Goal: Book appointment/travel/reservation

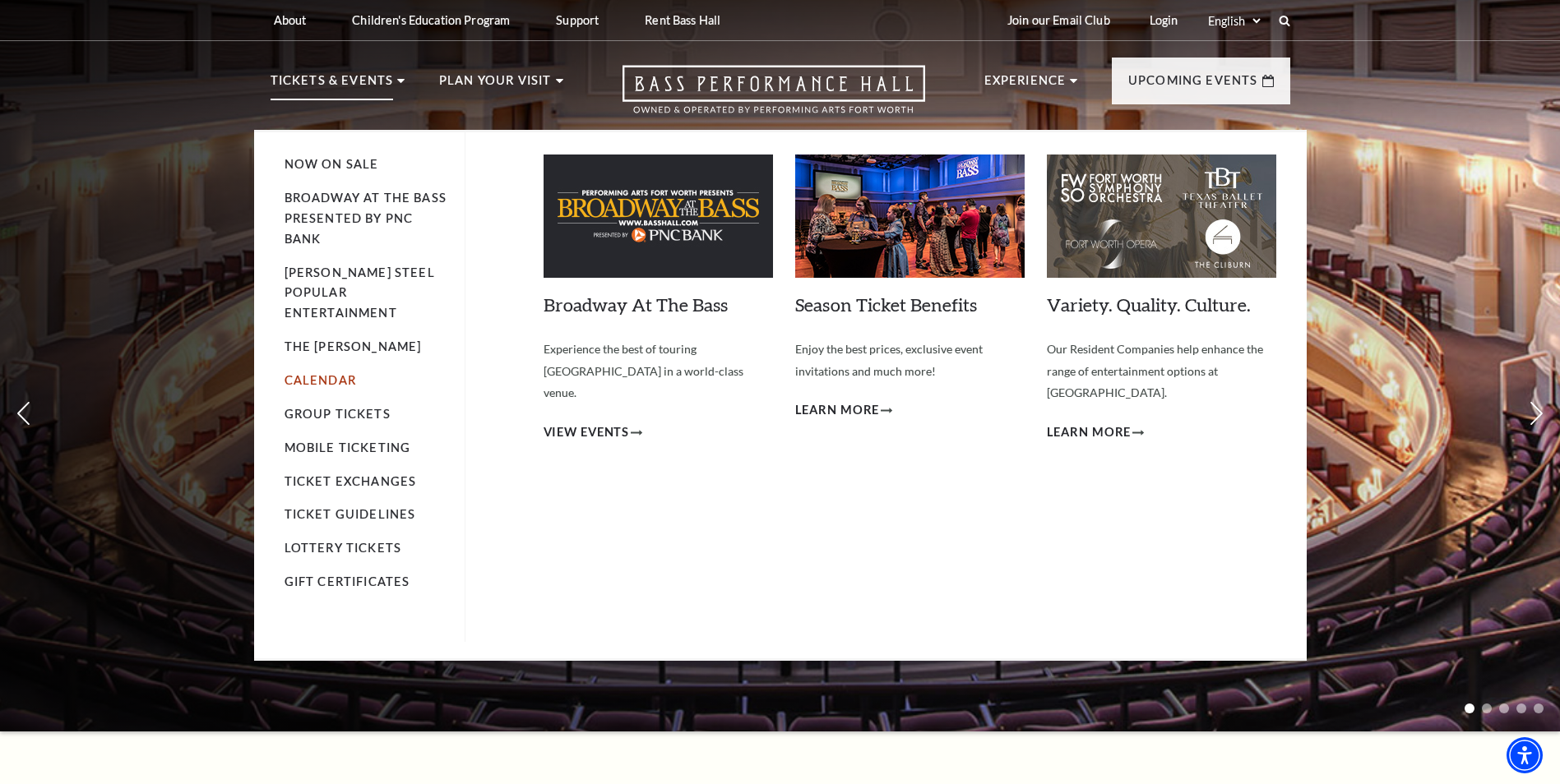
click at [340, 373] on link "Calendar" at bounding box center [320, 380] width 71 height 14
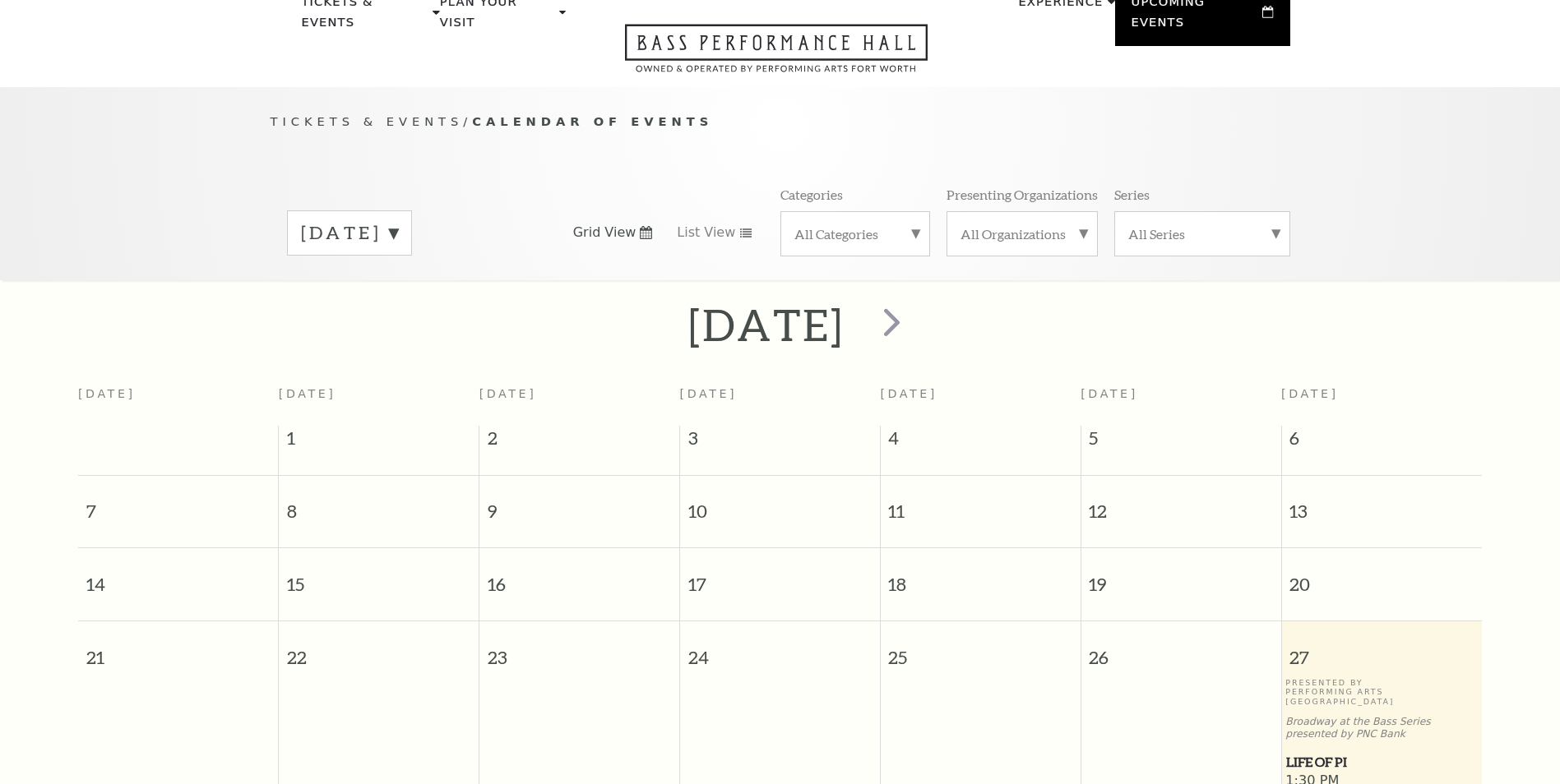
scroll to position [146, 0]
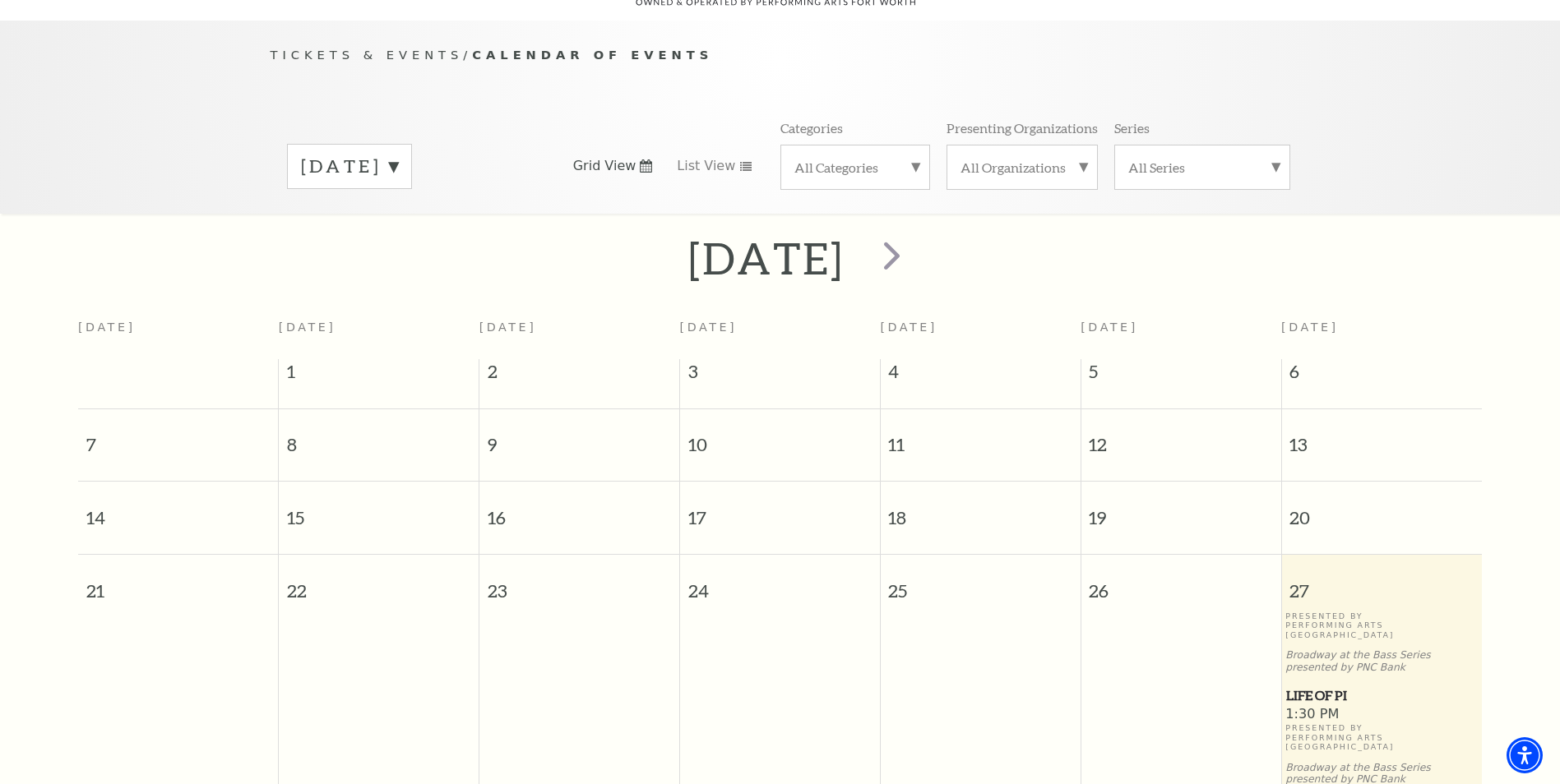
click at [412, 156] on div "September 2025" at bounding box center [349, 166] width 125 height 45
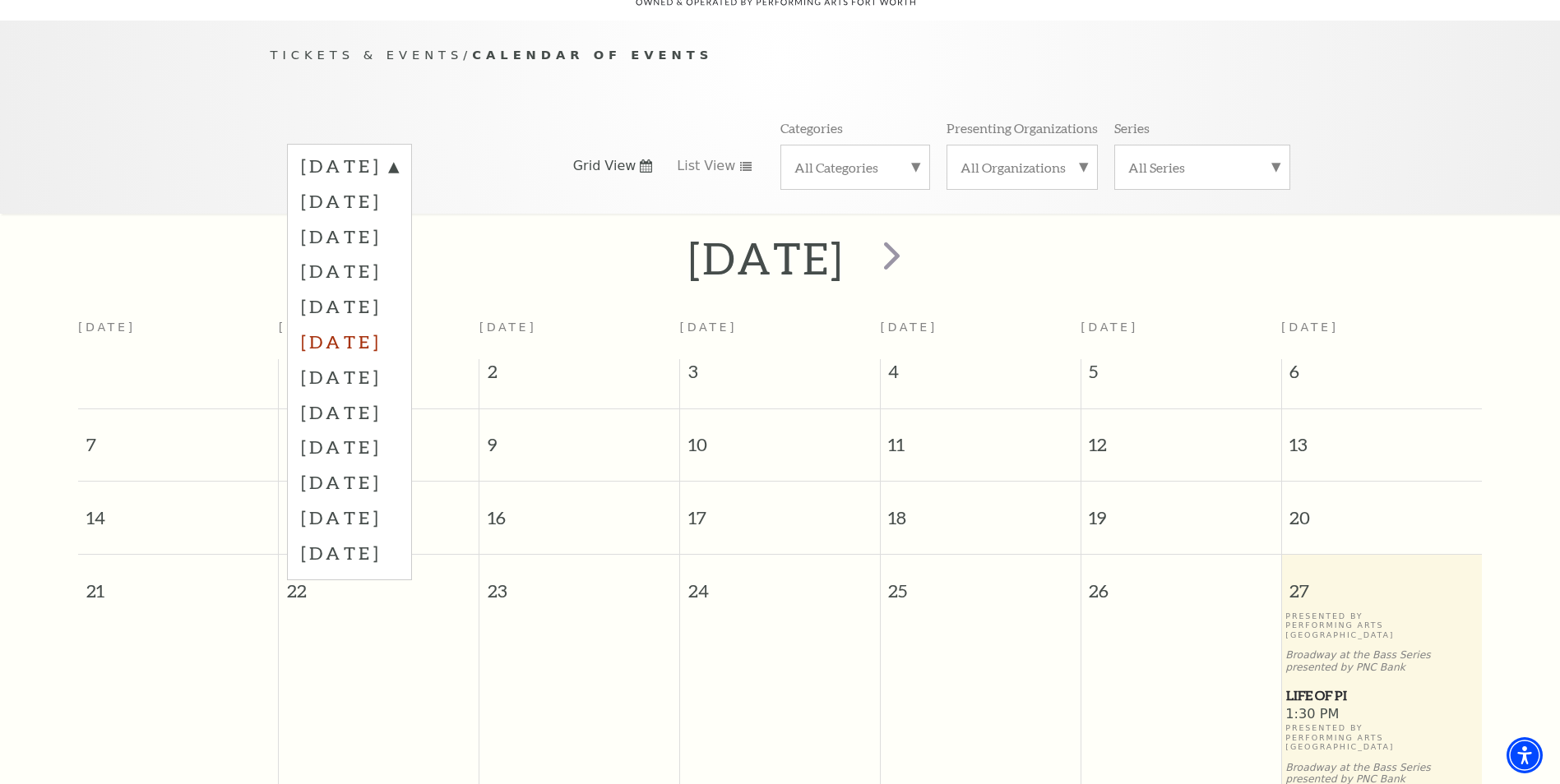
click at [398, 325] on label "February 2026" at bounding box center [350, 342] width 97 height 36
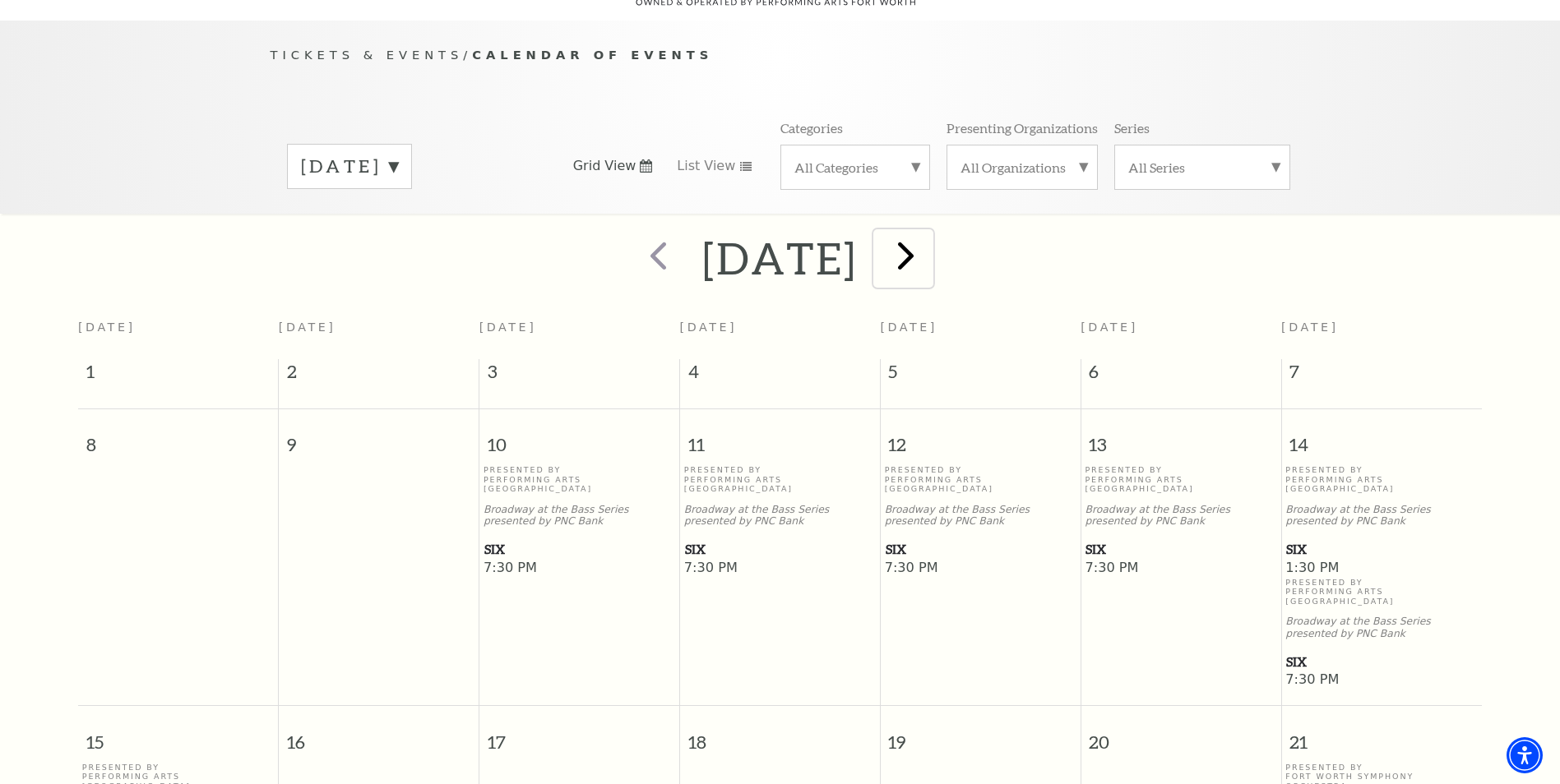
click at [929, 232] on span "next" at bounding box center [906, 255] width 47 height 47
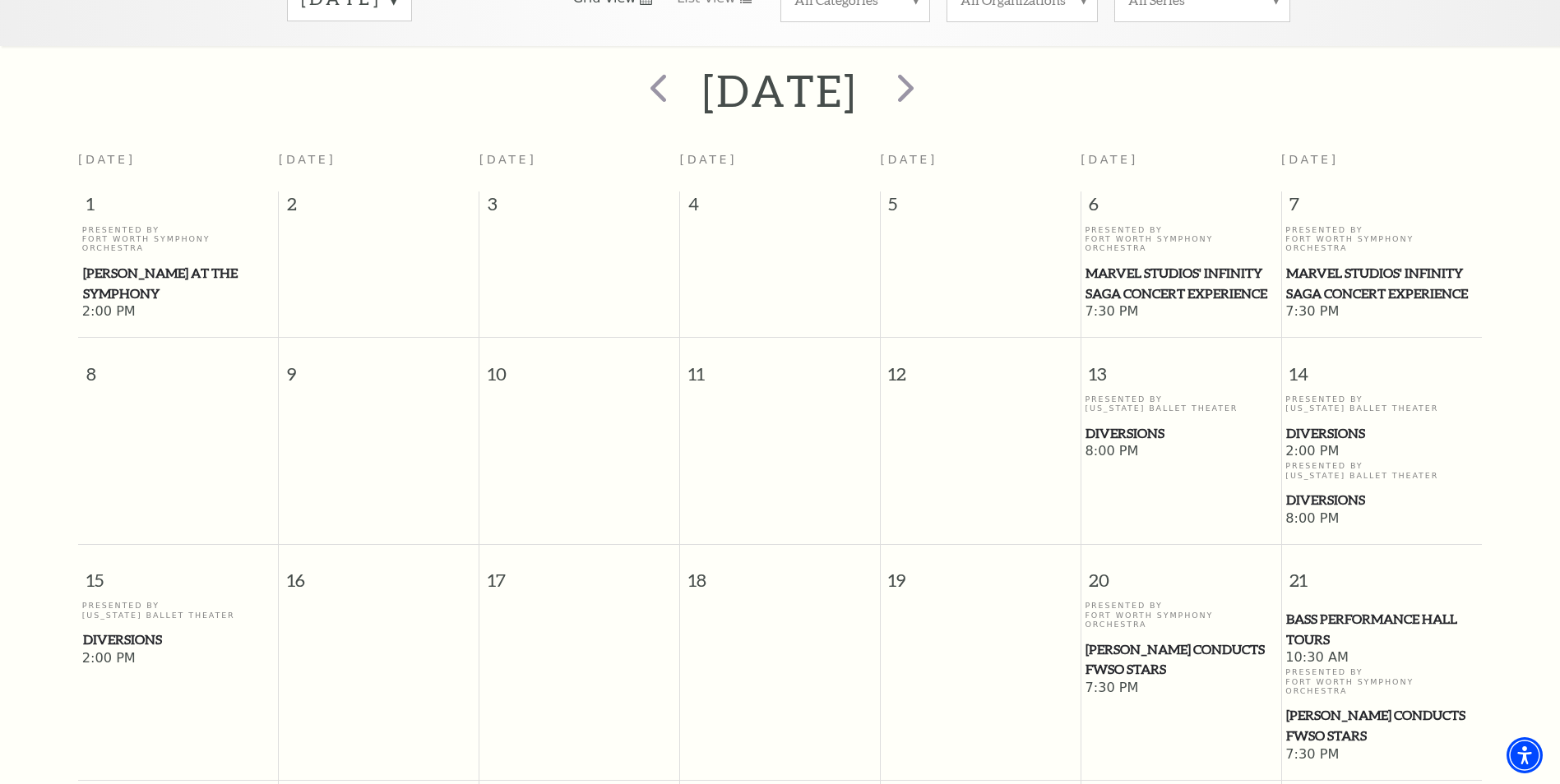
scroll to position [310, 0]
click at [929, 80] on span "next" at bounding box center [906, 90] width 47 height 47
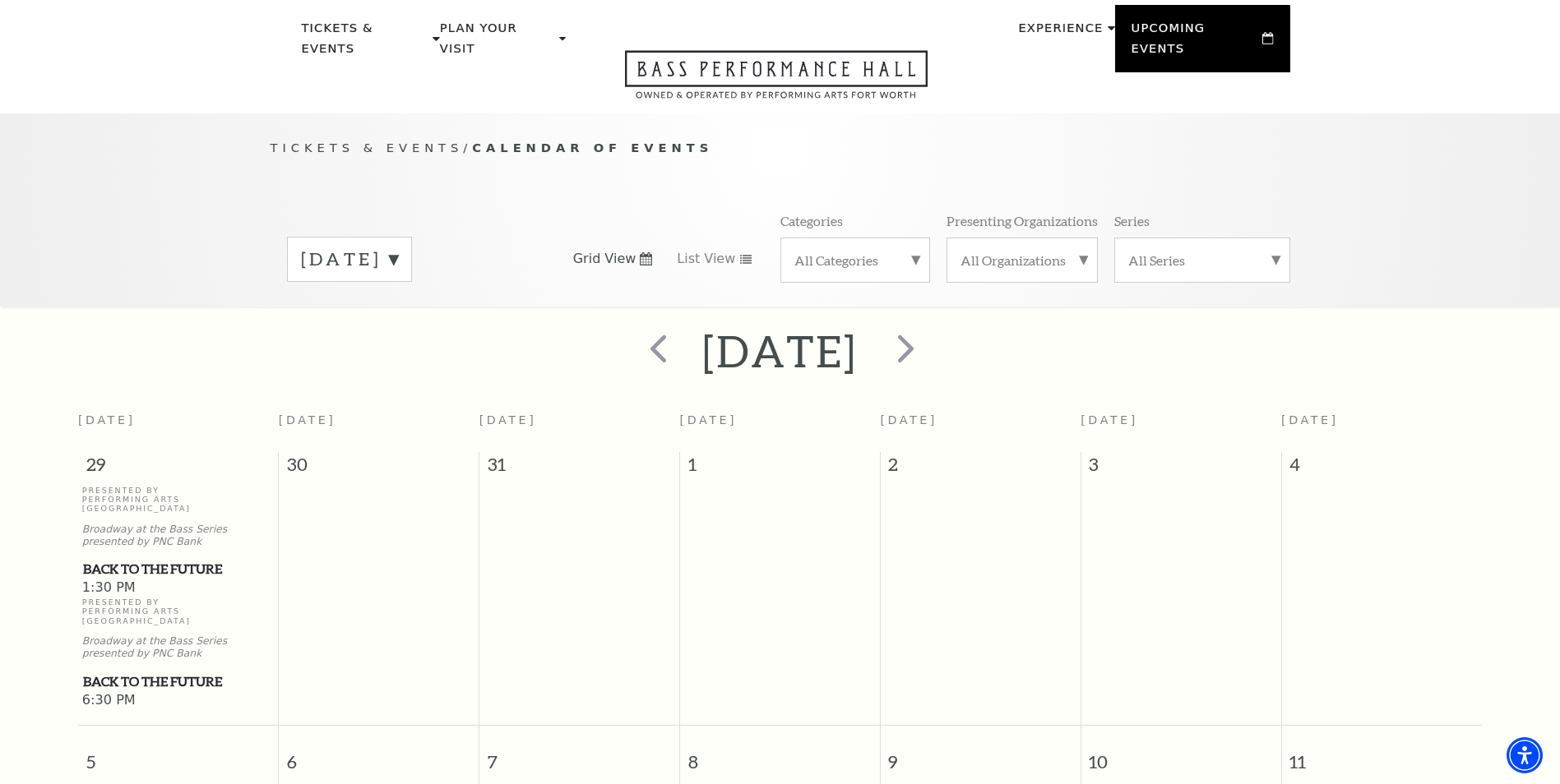
scroll to position [0, 0]
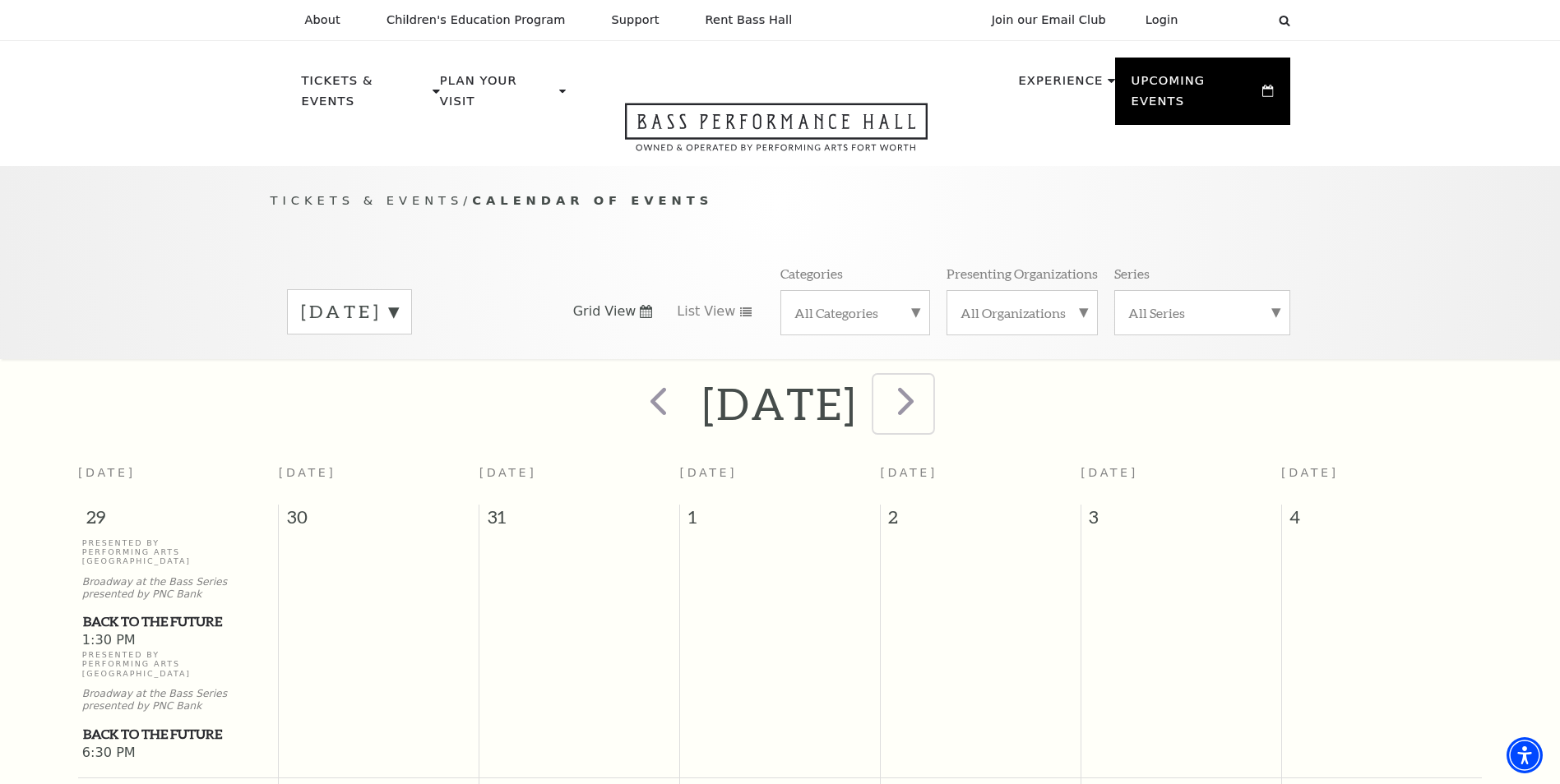
click at [929, 394] on span "next" at bounding box center [906, 400] width 47 height 47
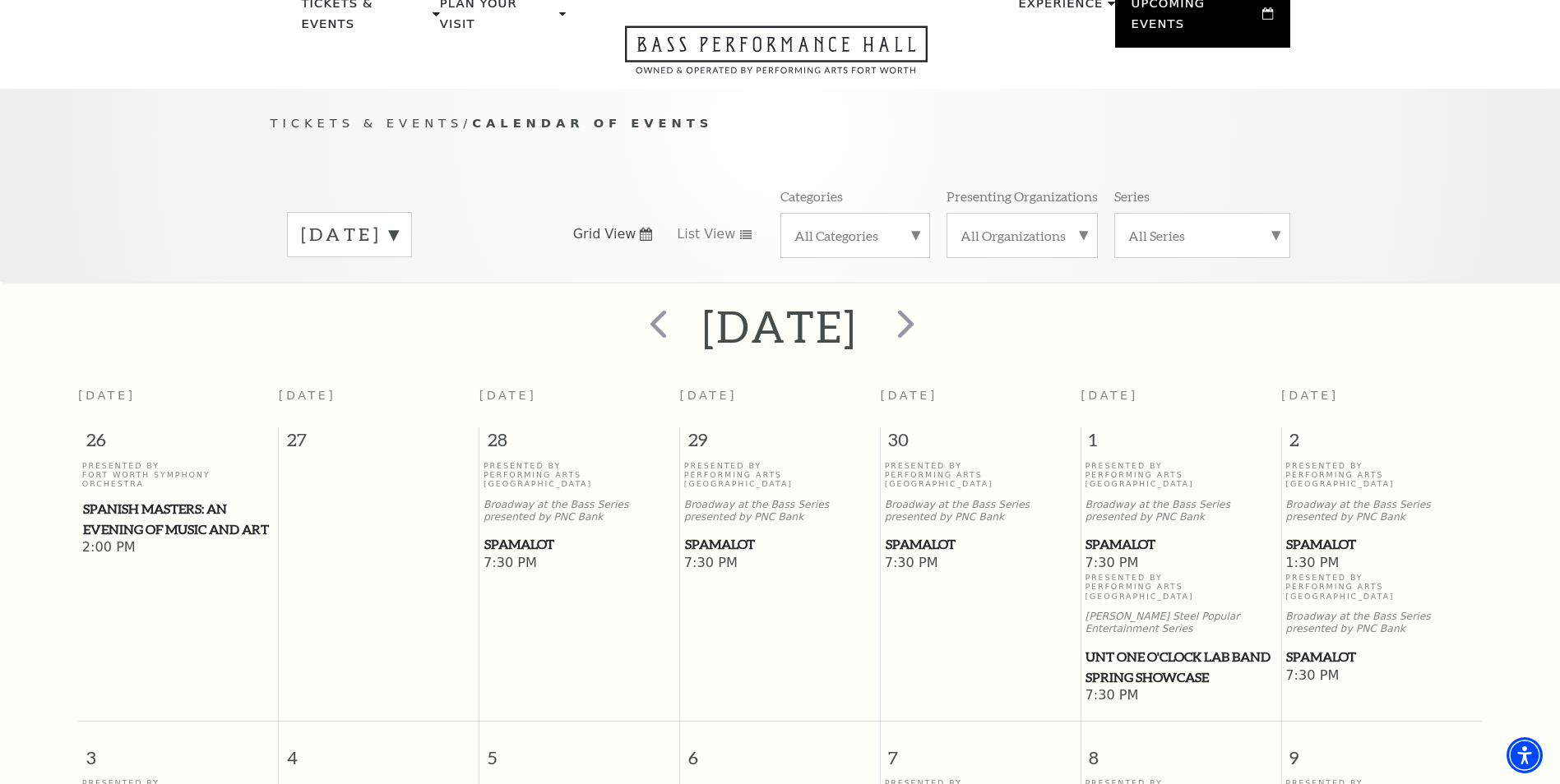
scroll to position [64, 0]
